Goal: Check status: Check status

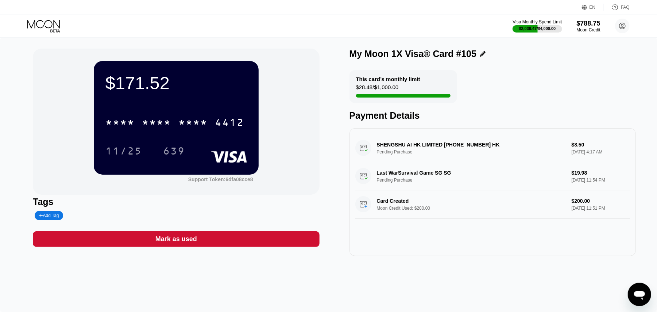
click at [43, 23] on icon at bounding box center [44, 26] width 34 height 13
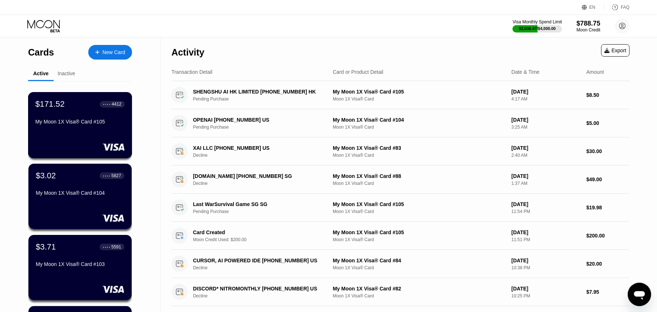
click at [59, 109] on div "$171.52" at bounding box center [49, 103] width 29 height 9
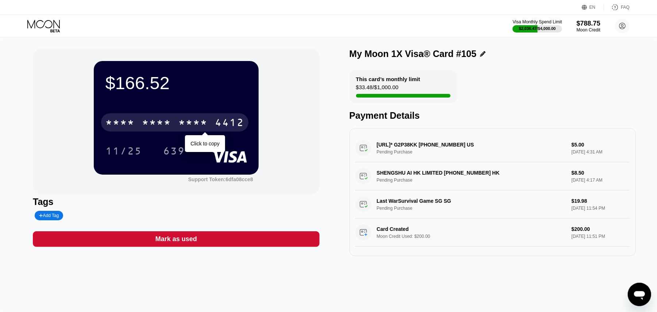
click at [211, 126] on div "* * * * * * * * * * * * 4412" at bounding box center [174, 122] width 147 height 18
click at [215, 120] on div "4412" at bounding box center [229, 124] width 29 height 12
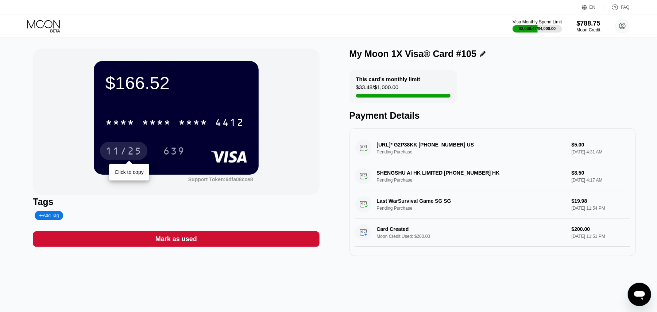
click at [129, 154] on div "11/25" at bounding box center [123, 152] width 37 height 12
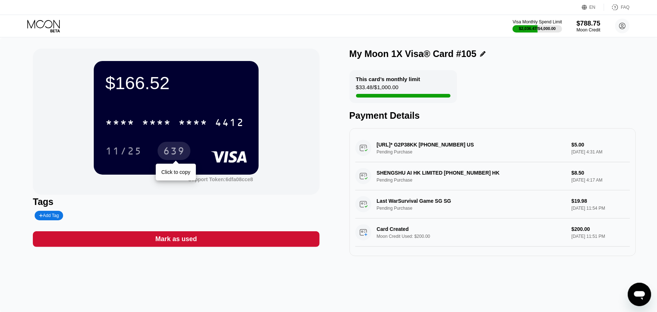
click at [178, 151] on div "639" at bounding box center [174, 152] width 22 height 12
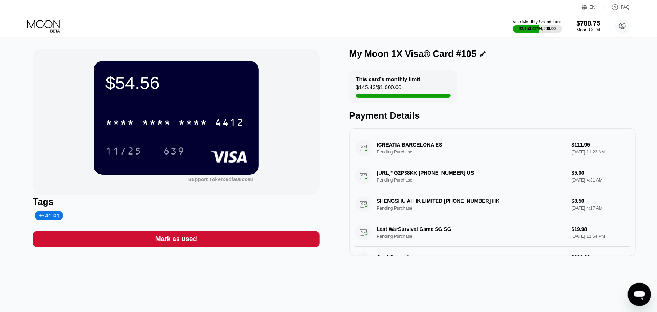
click at [9, 59] on div "$54.56 * * * * * * * * * * * * 4412 11/25 639 Support Token: 6dfa08cce8 Tags Ad…" at bounding box center [328, 175] width 657 height 274
